Goal: Task Accomplishment & Management: Manage account settings

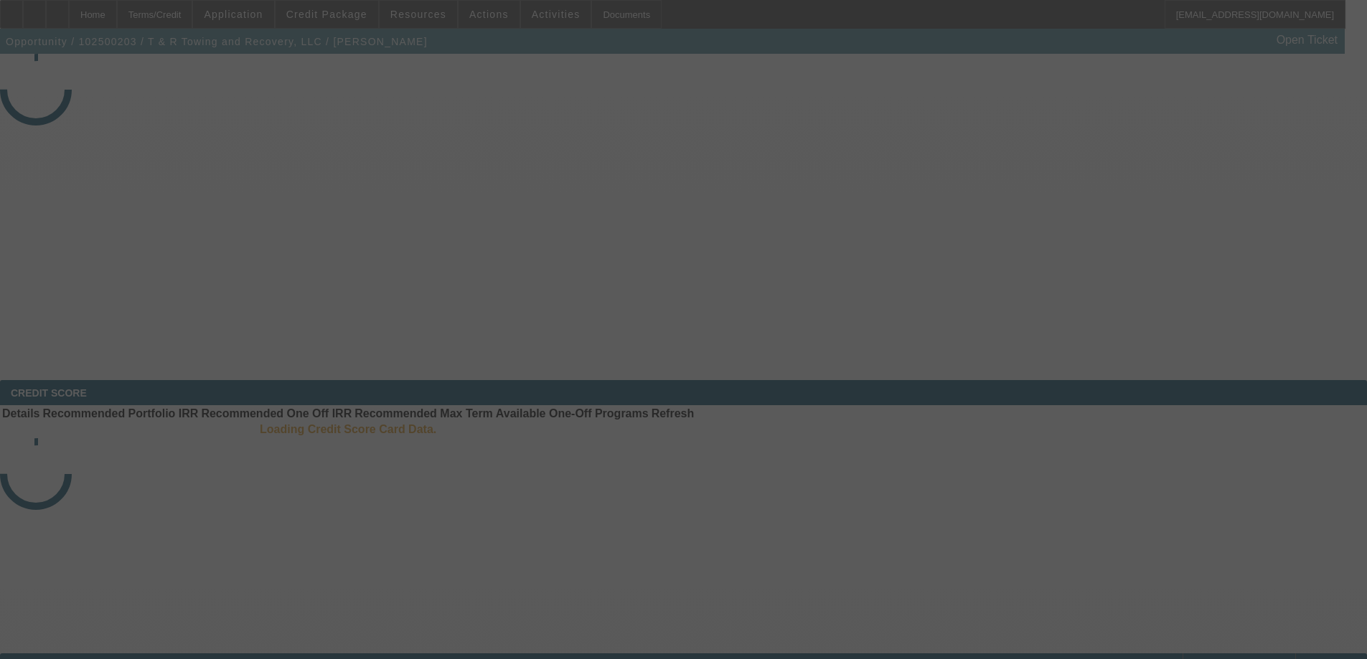
select select "3"
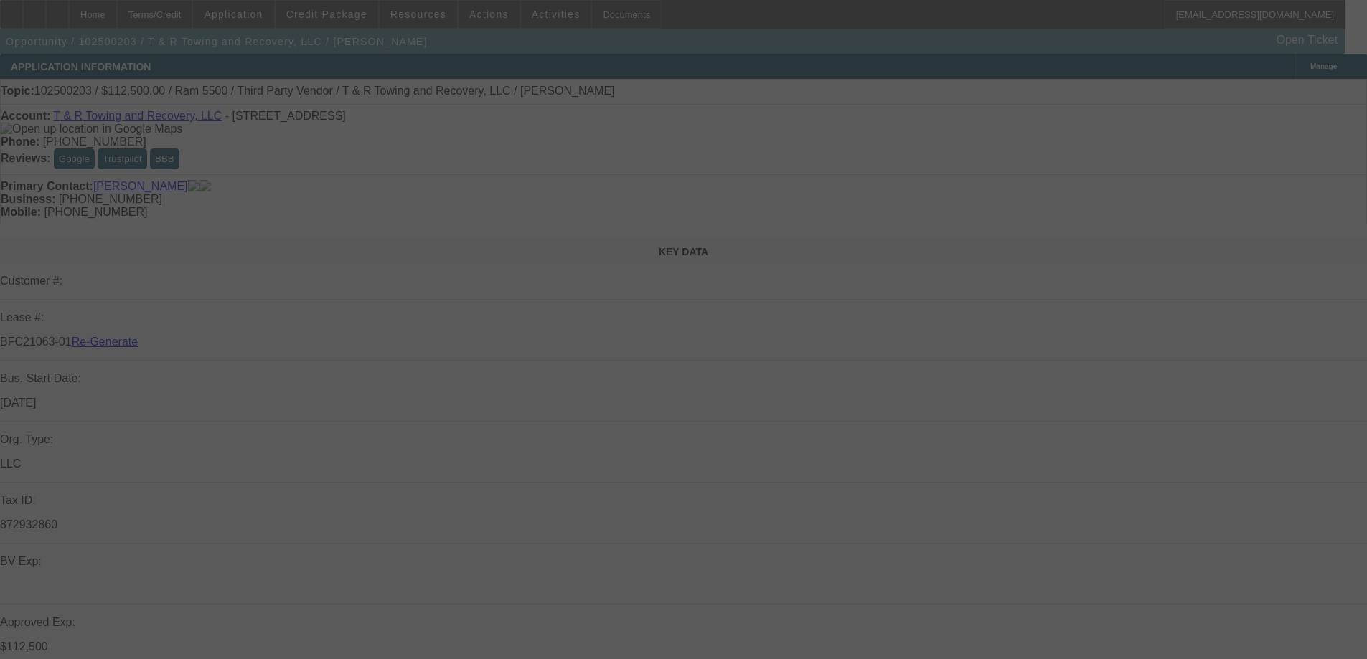
select select "0"
select select "3"
select select "0.1"
select select "4"
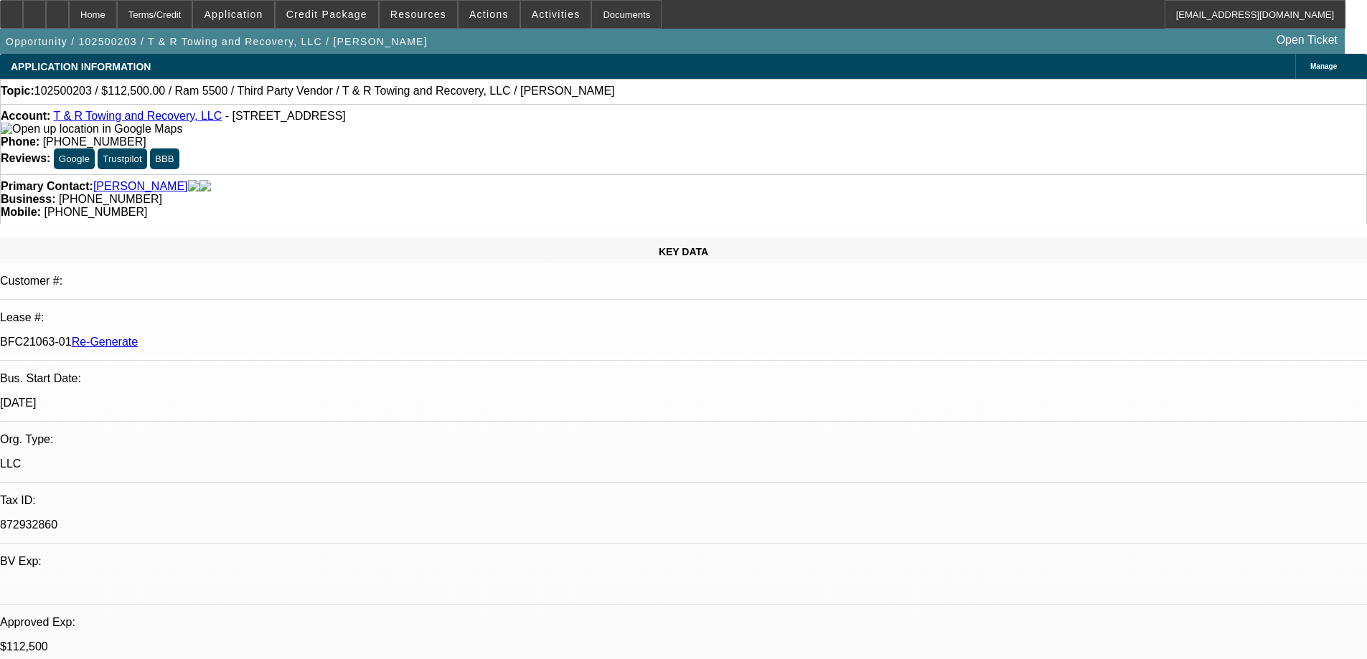
click at [11, 9] on icon at bounding box center [11, 9] width 0 height 0
click at [308, 13] on span at bounding box center [327, 14] width 103 height 34
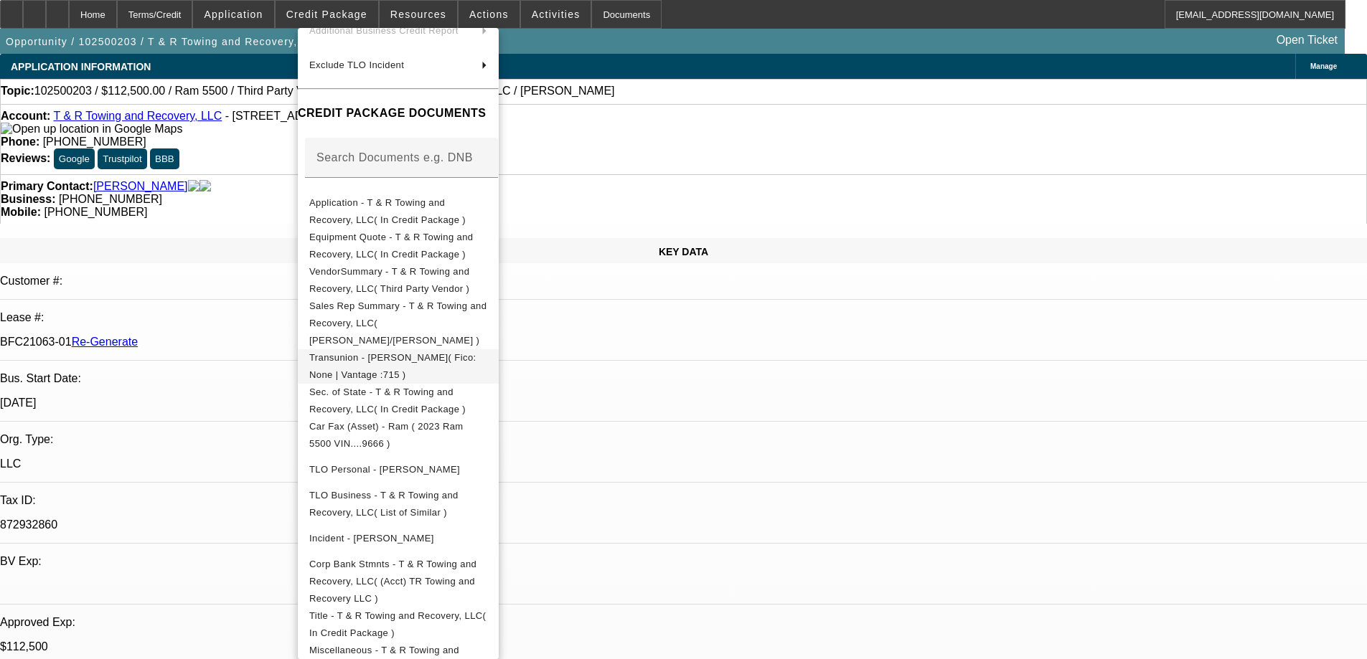
scroll to position [287, 0]
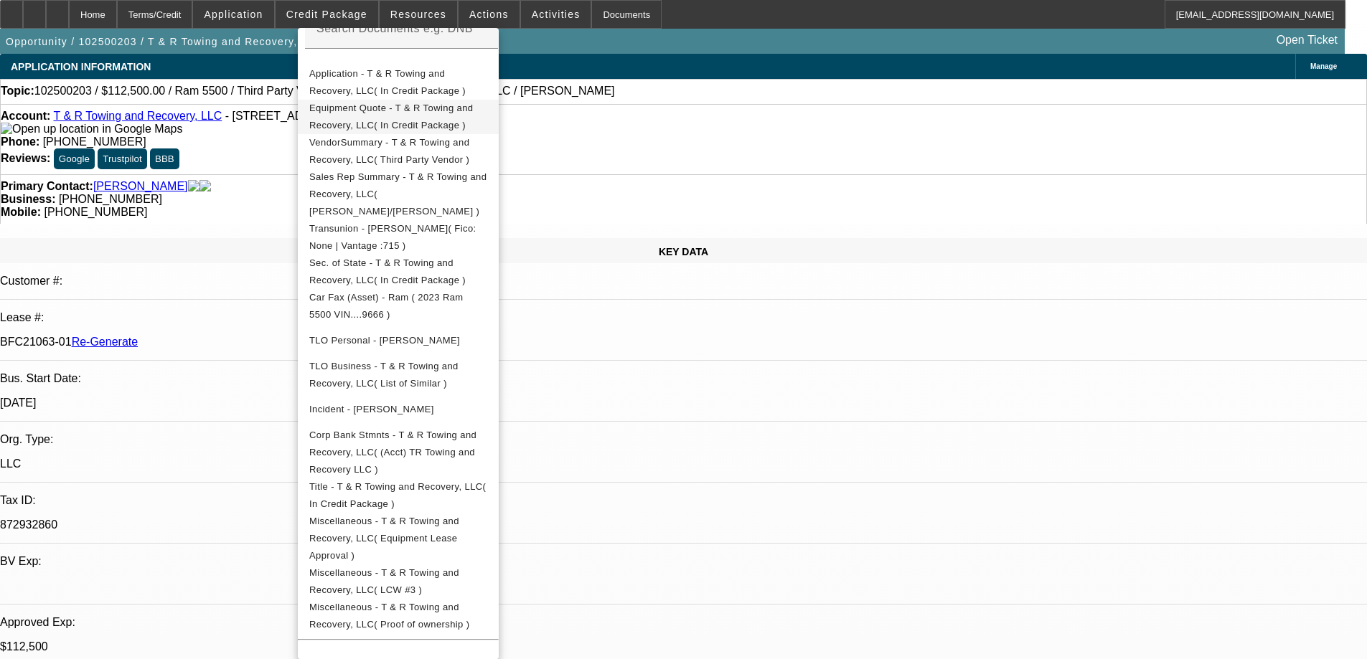
click at [386, 112] on span "Equipment Quote - T & R Towing and Recovery, LLC( In Credit Package )" at bounding box center [391, 117] width 164 height 28
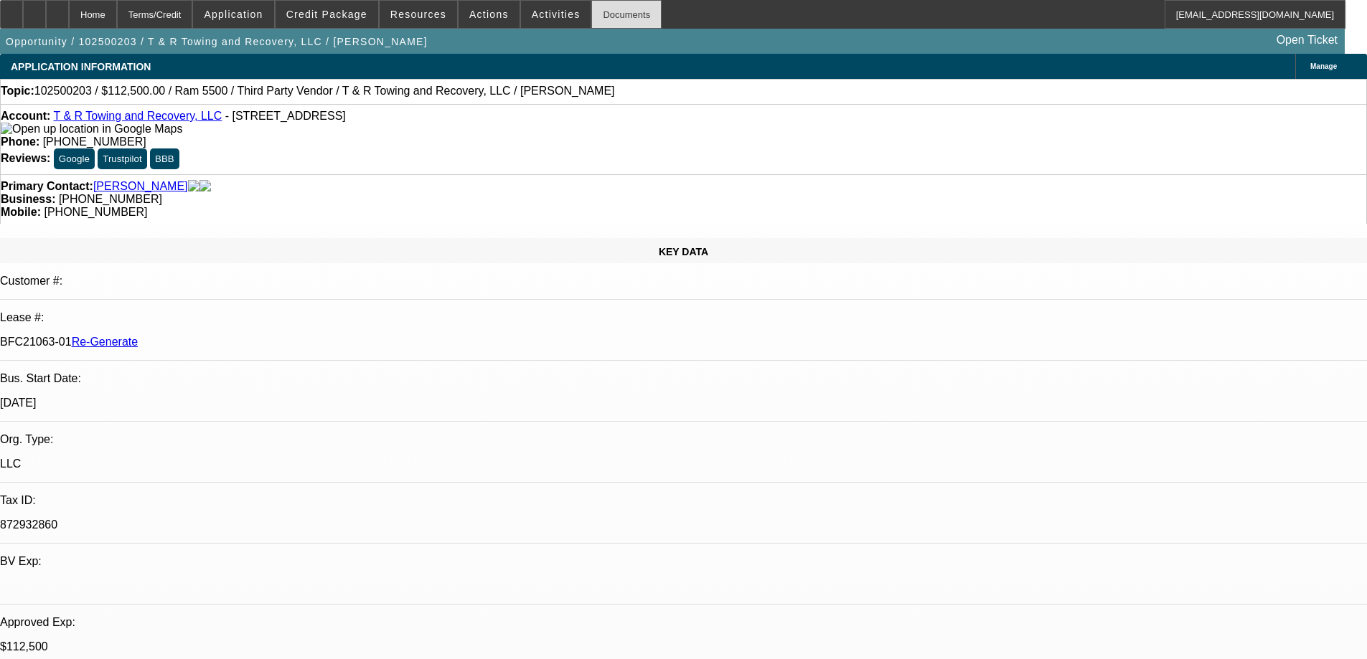
click at [601, 12] on div "Documents" at bounding box center [626, 14] width 70 height 29
click at [426, 15] on span "Resources" at bounding box center [418, 14] width 56 height 11
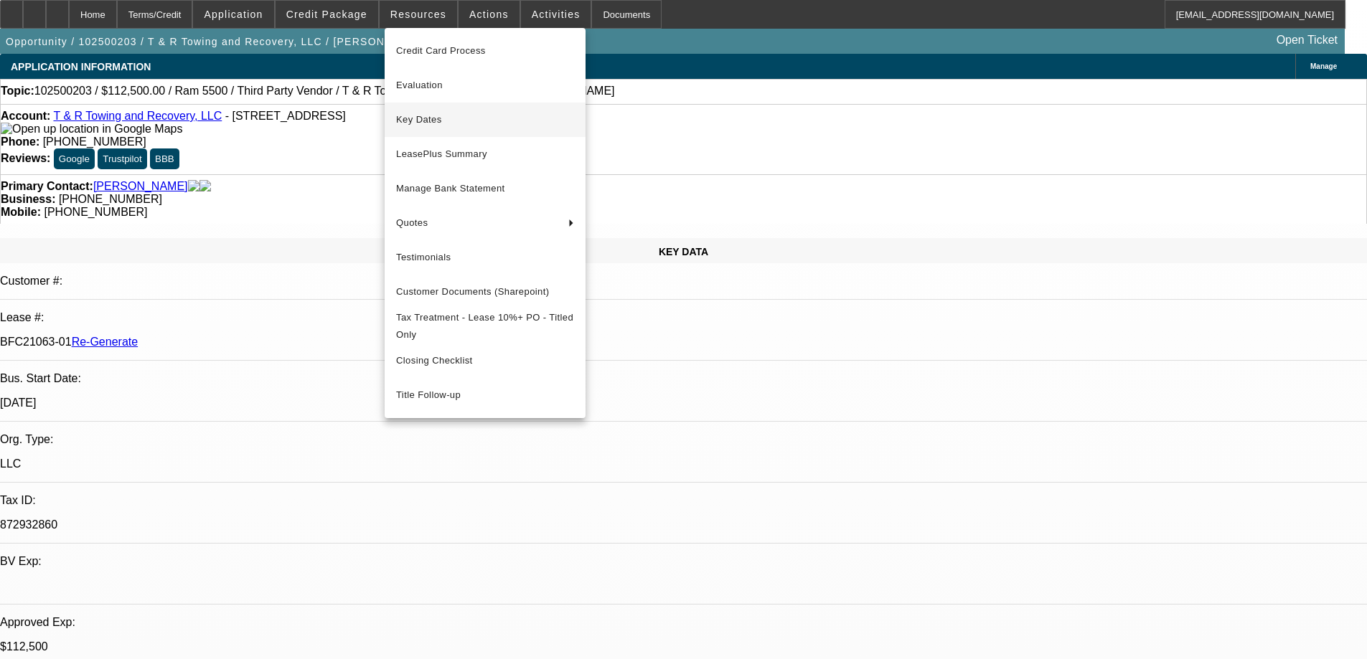
click at [408, 115] on span "Key Dates" at bounding box center [485, 119] width 178 height 17
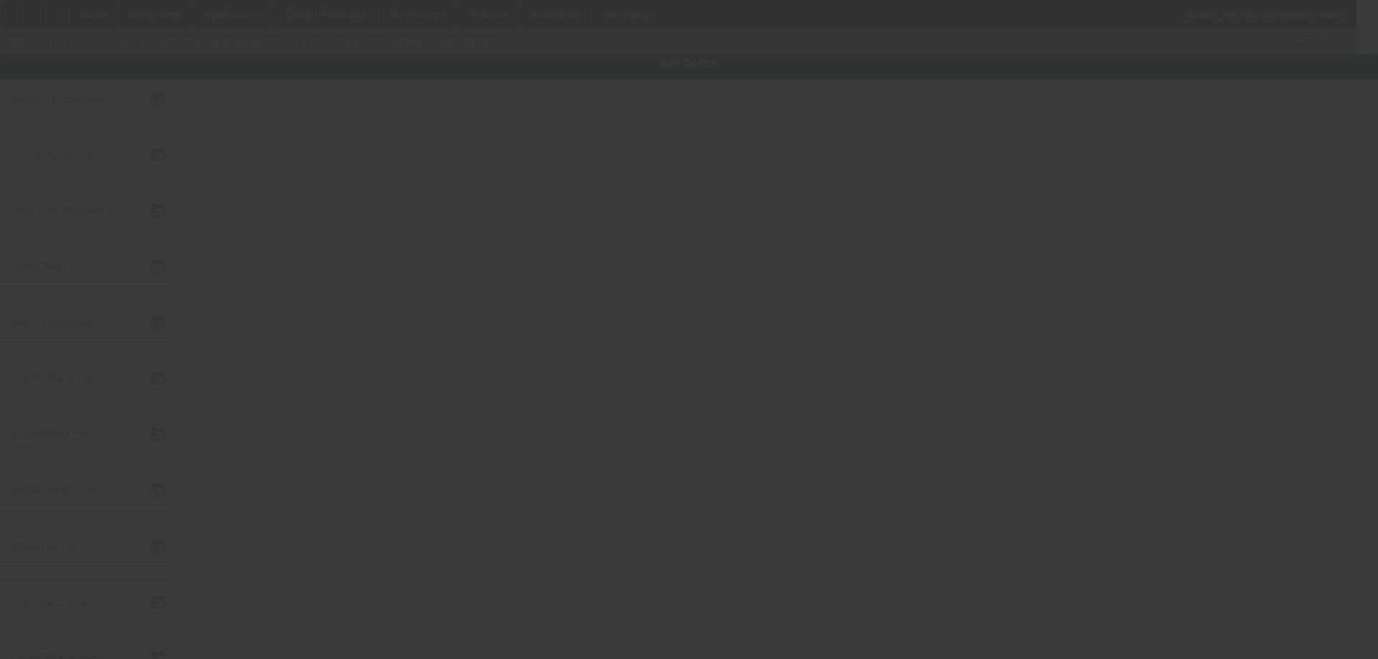
type input "[DATE]"
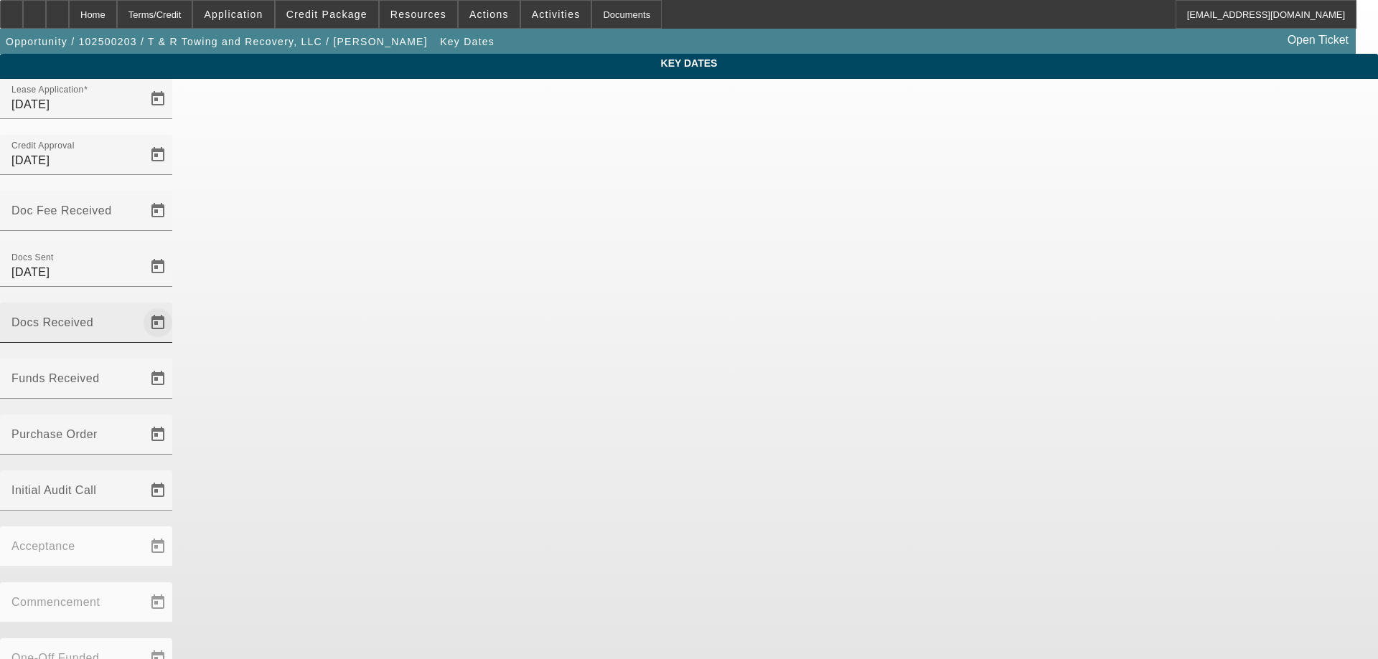
click at [175, 306] on span "Open calendar" at bounding box center [158, 323] width 34 height 34
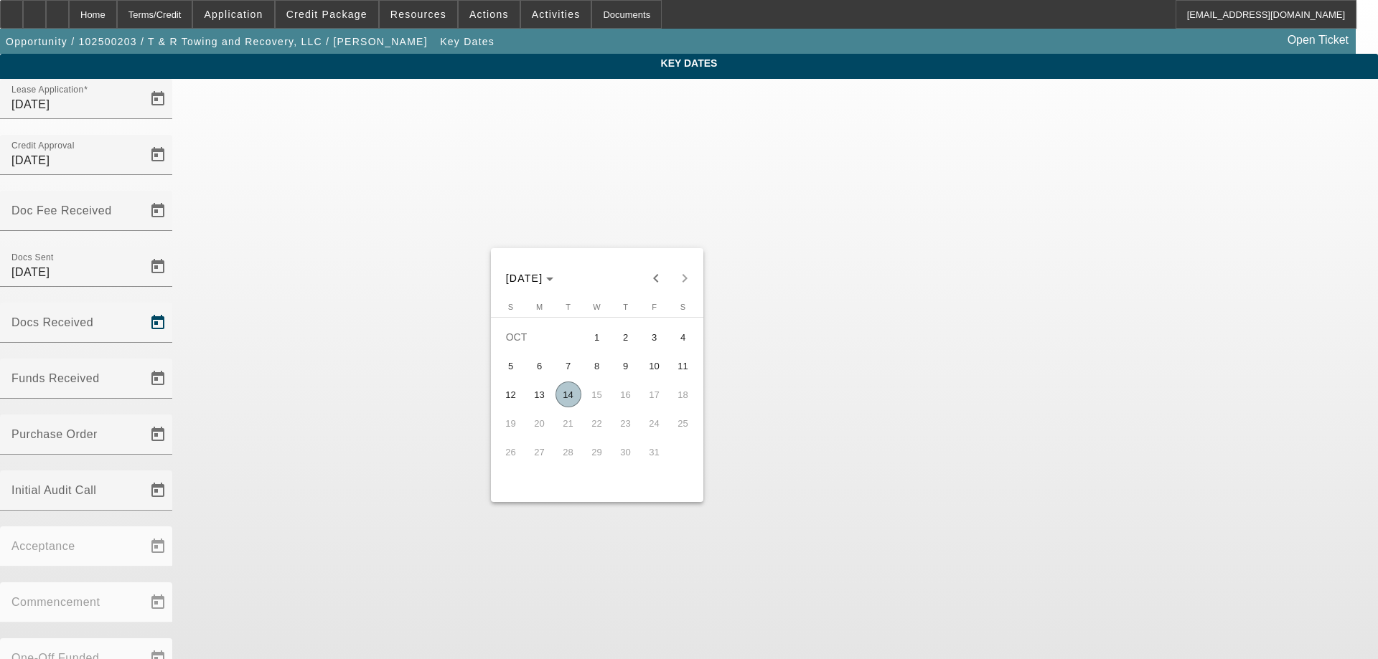
click at [569, 399] on span "14" at bounding box center [568, 395] width 26 height 26
type input "[DATE]"
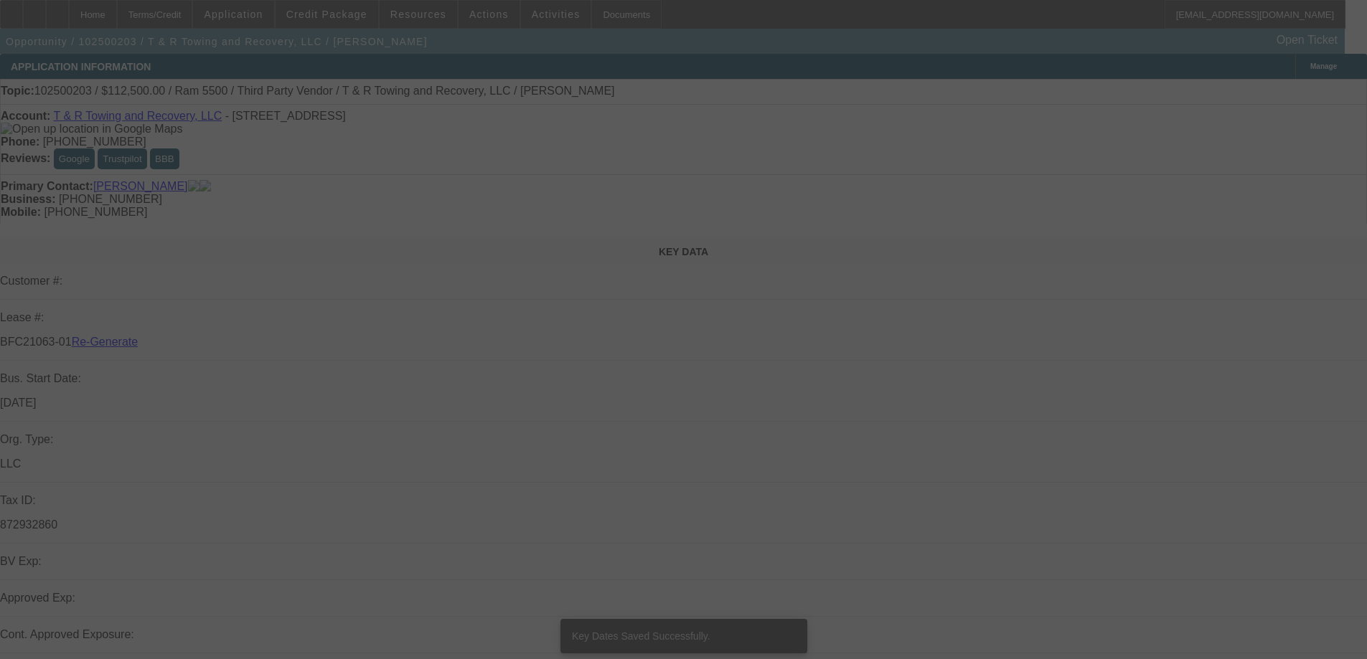
select select "3"
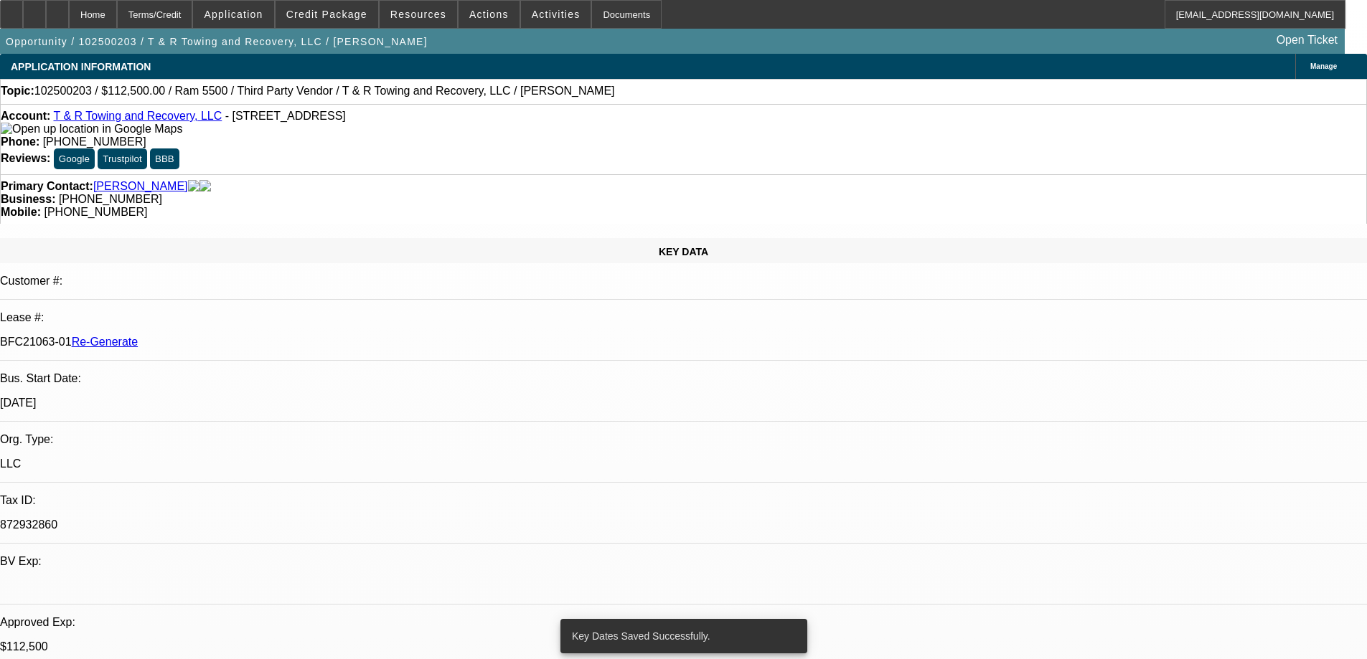
select select "0"
select select "3"
select select "0.1"
select select "4"
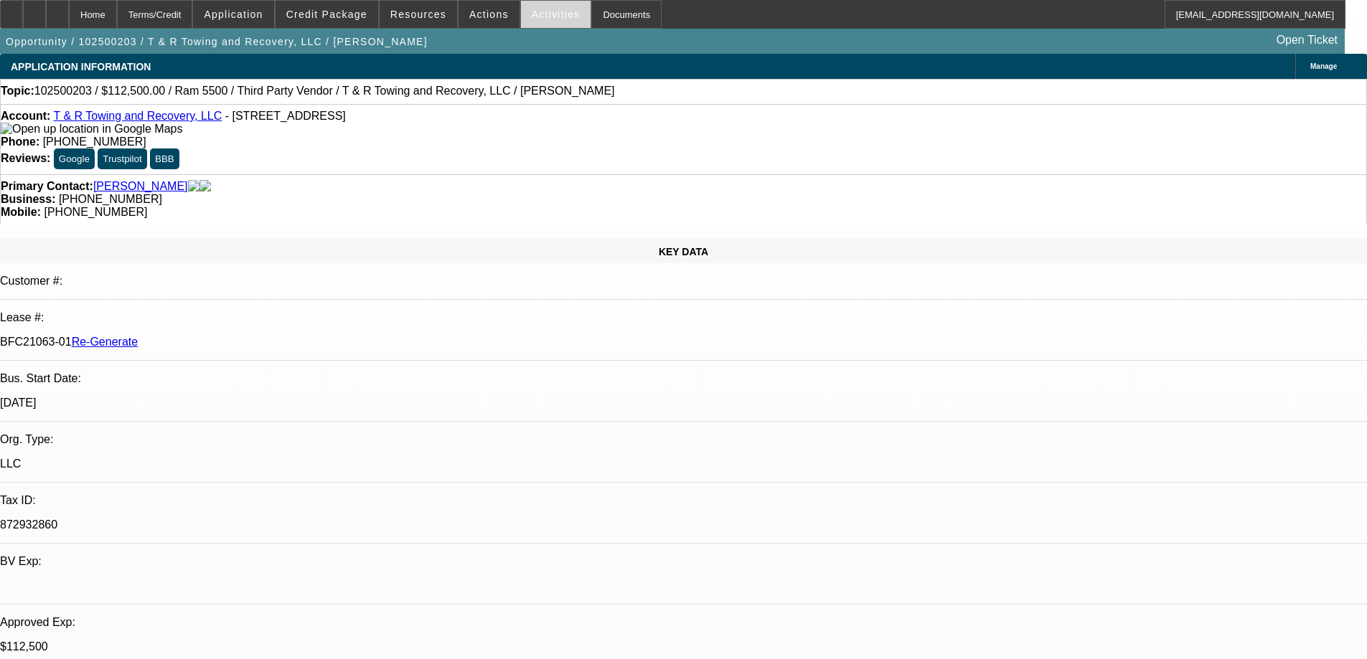
click at [531, 20] on span at bounding box center [556, 14] width 70 height 34
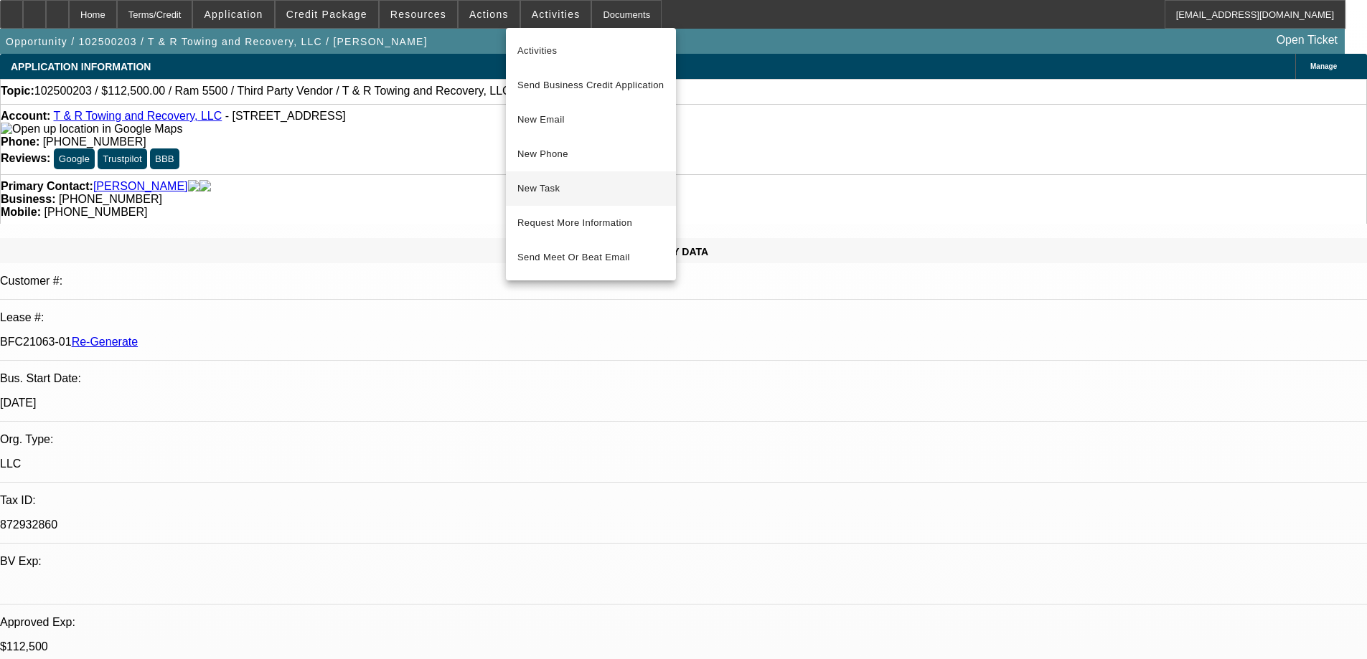
click at [551, 194] on span "New Task" at bounding box center [590, 188] width 147 height 17
